Goal: Information Seeking & Learning: Learn about a topic

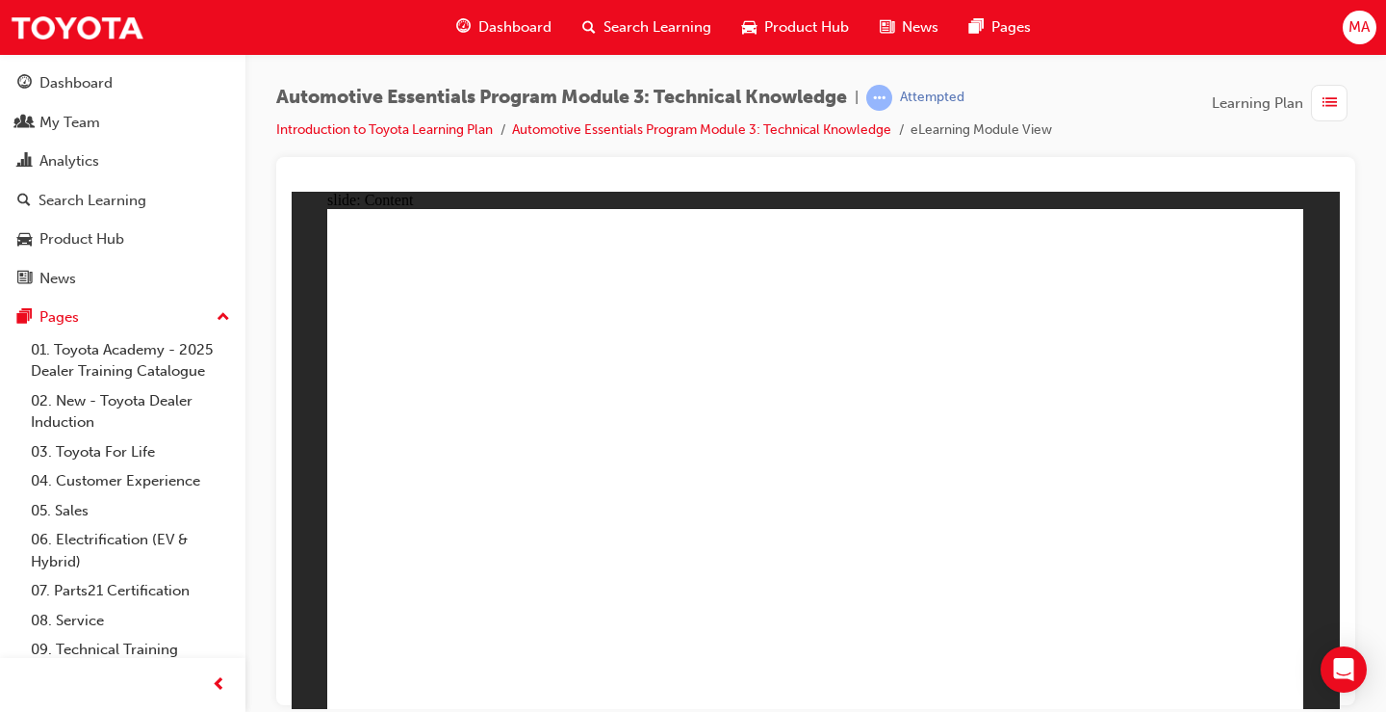
drag, startPoint x: 1105, startPoint y: 466, endPoint x: 1098, endPoint y: 448, distance: 19.8
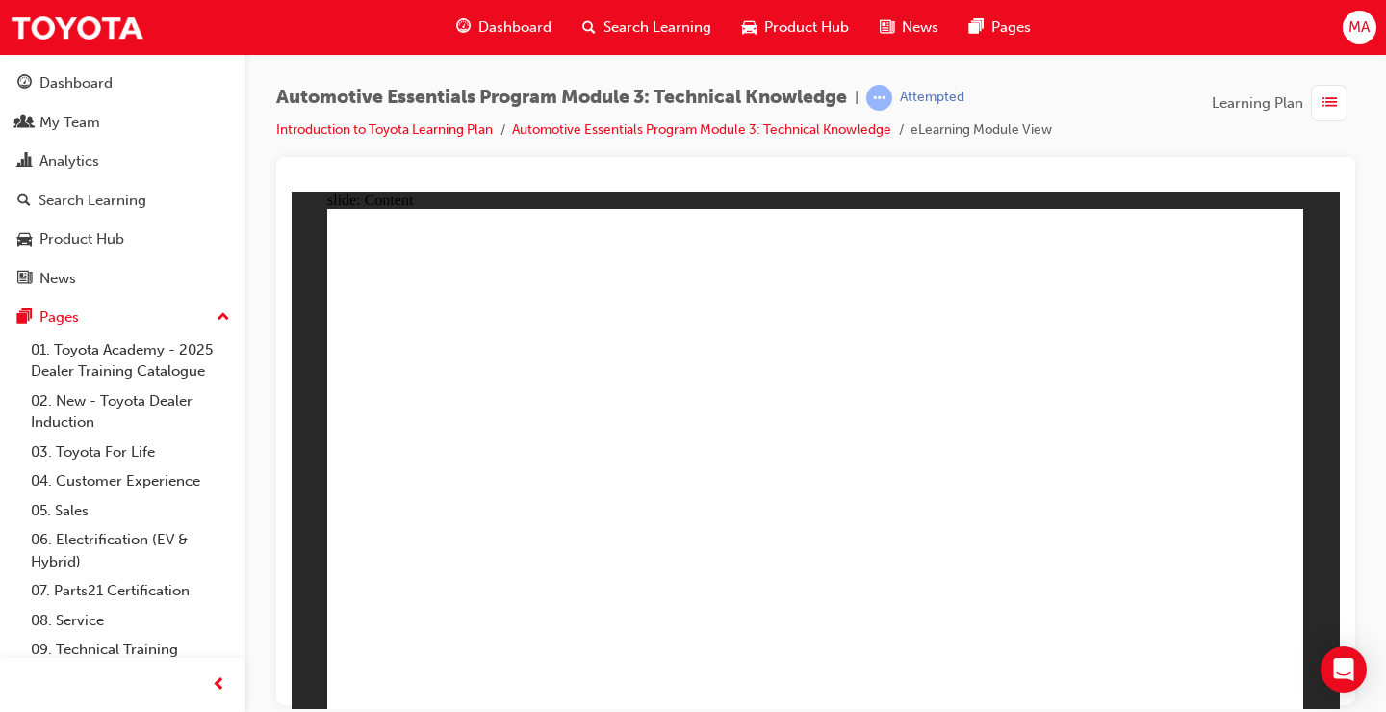
drag, startPoint x: 642, startPoint y: 593, endPoint x: 635, endPoint y: 577, distance: 18.1
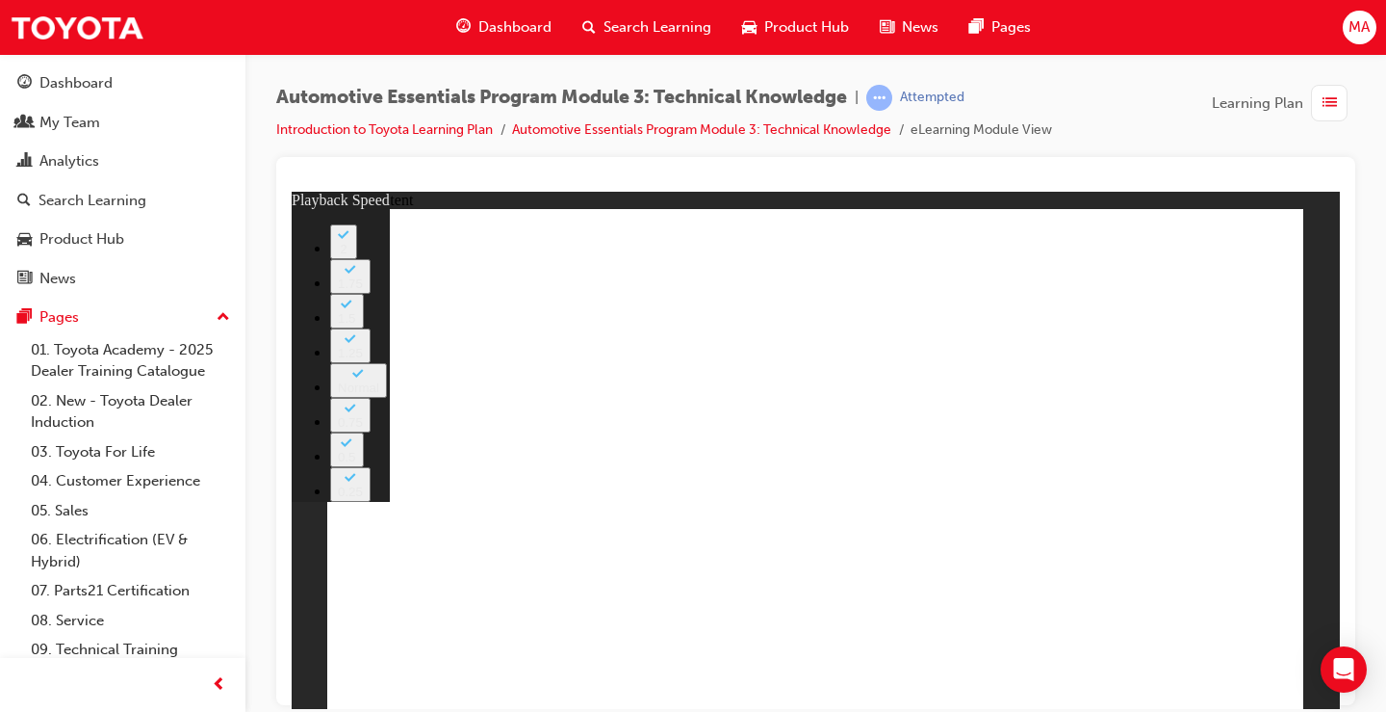
type input "5"
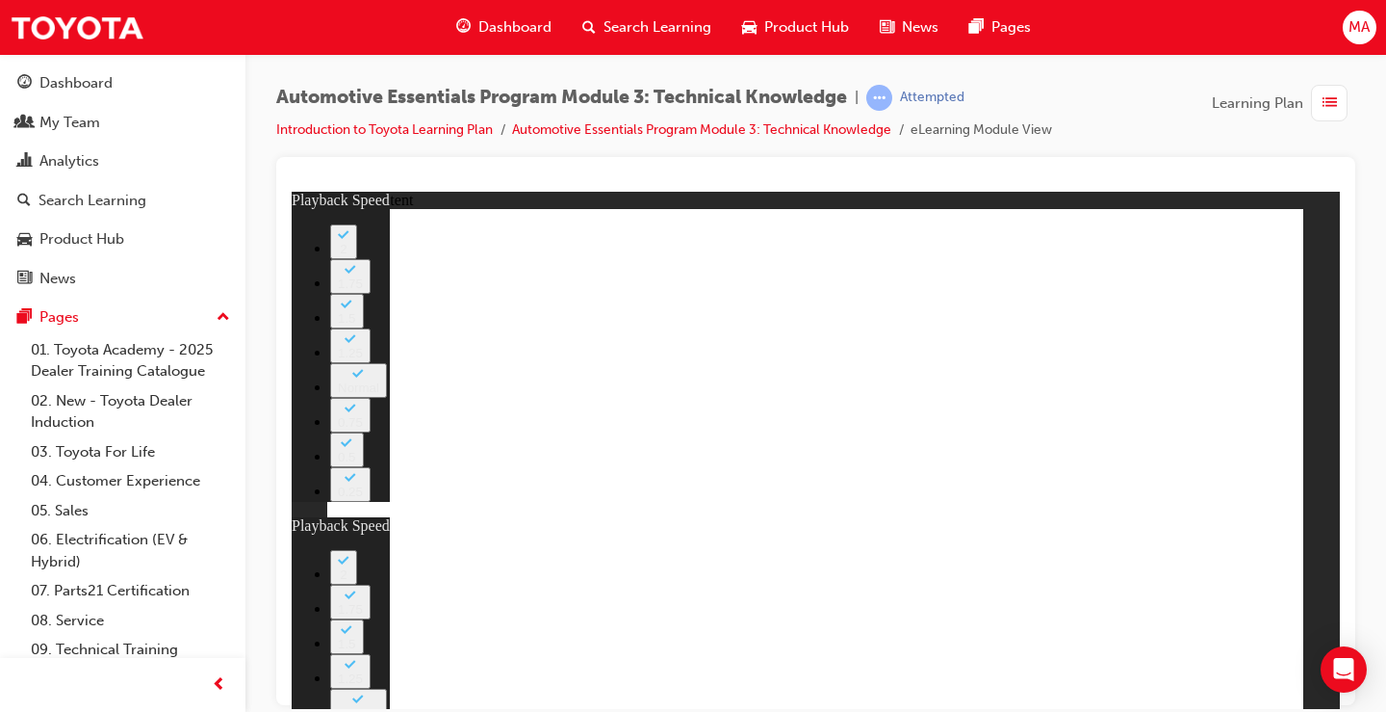
type input "2"
type input "5"
type input "2"
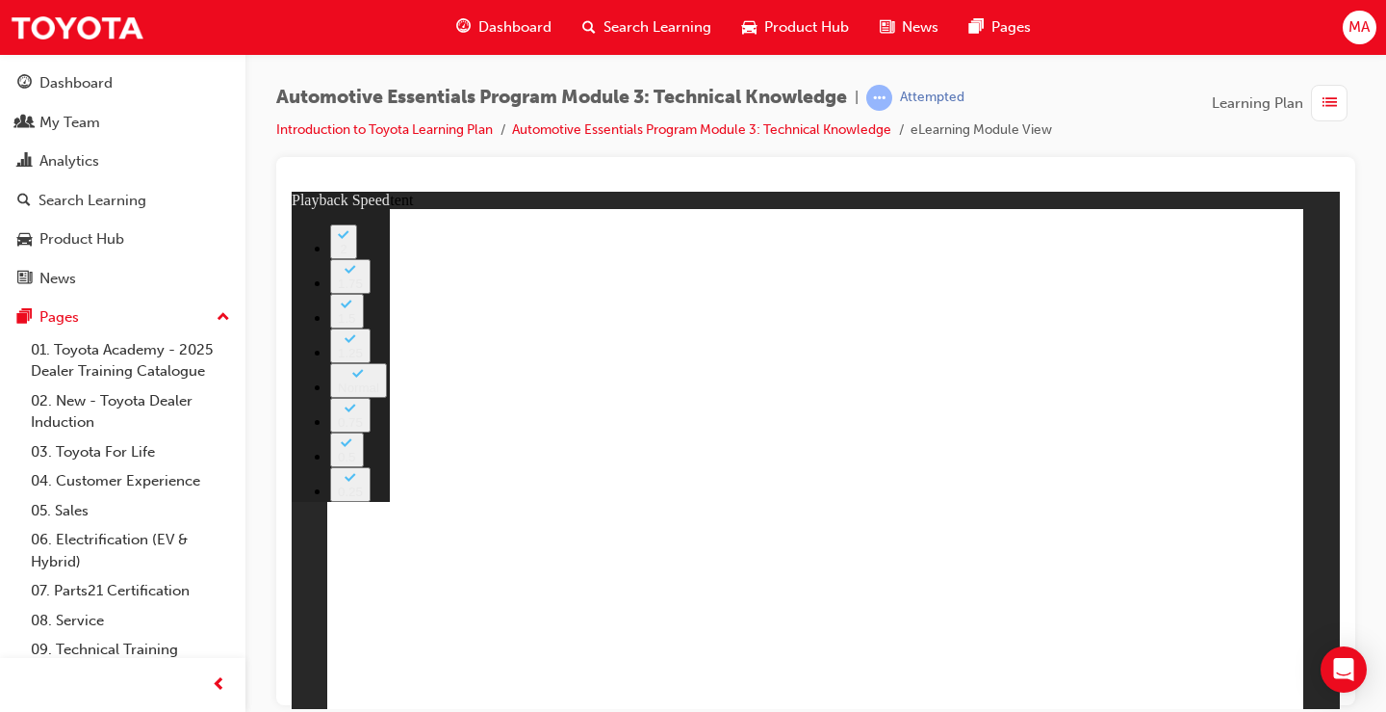
type input "18"
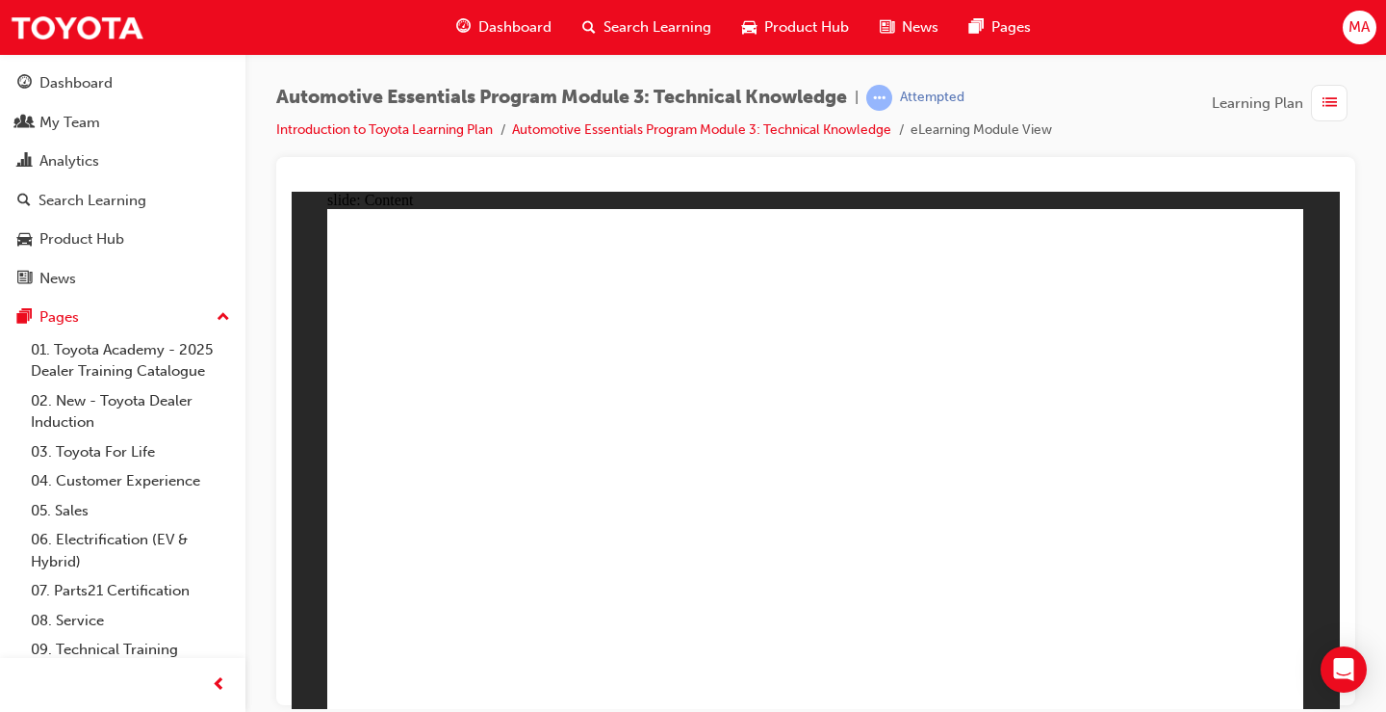
radio input "true"
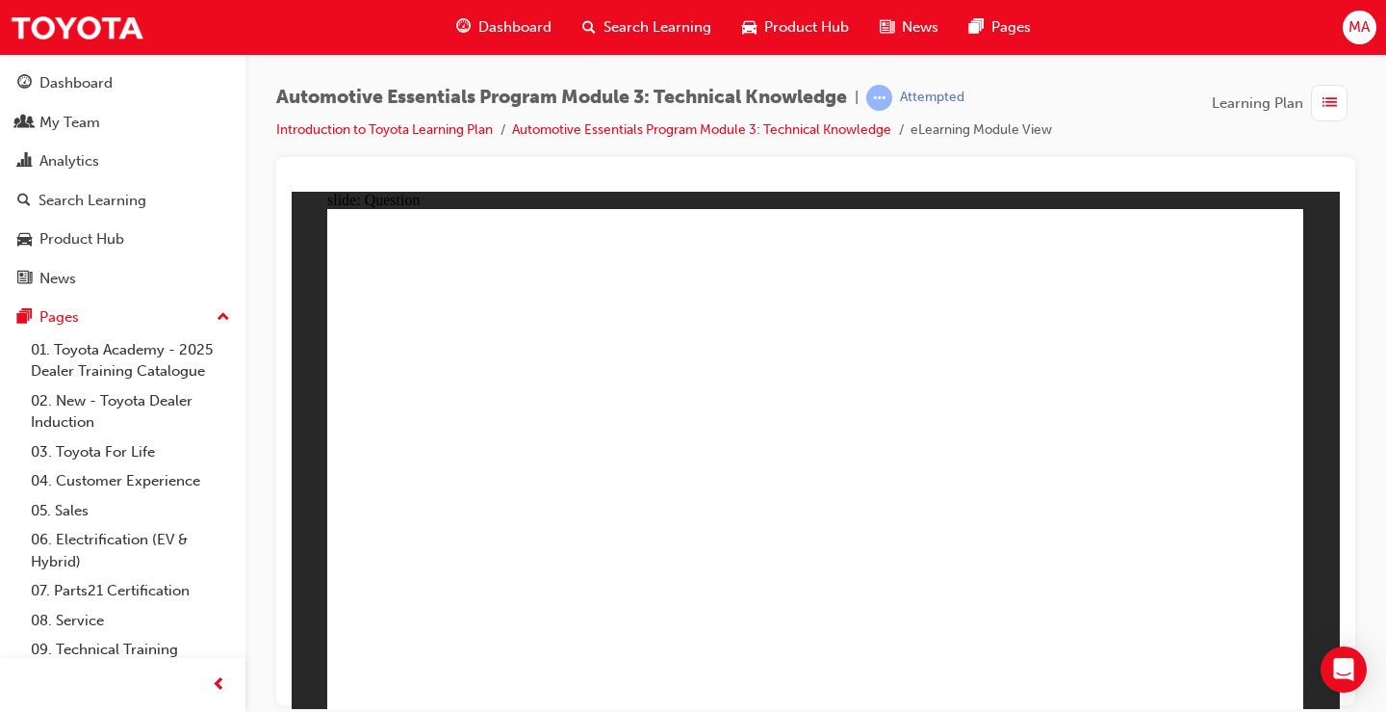
radio input "true"
drag, startPoint x: 853, startPoint y: 531, endPoint x: 861, endPoint y: 544, distance: 15.5
